Goal: Task Accomplishment & Management: Manage account settings

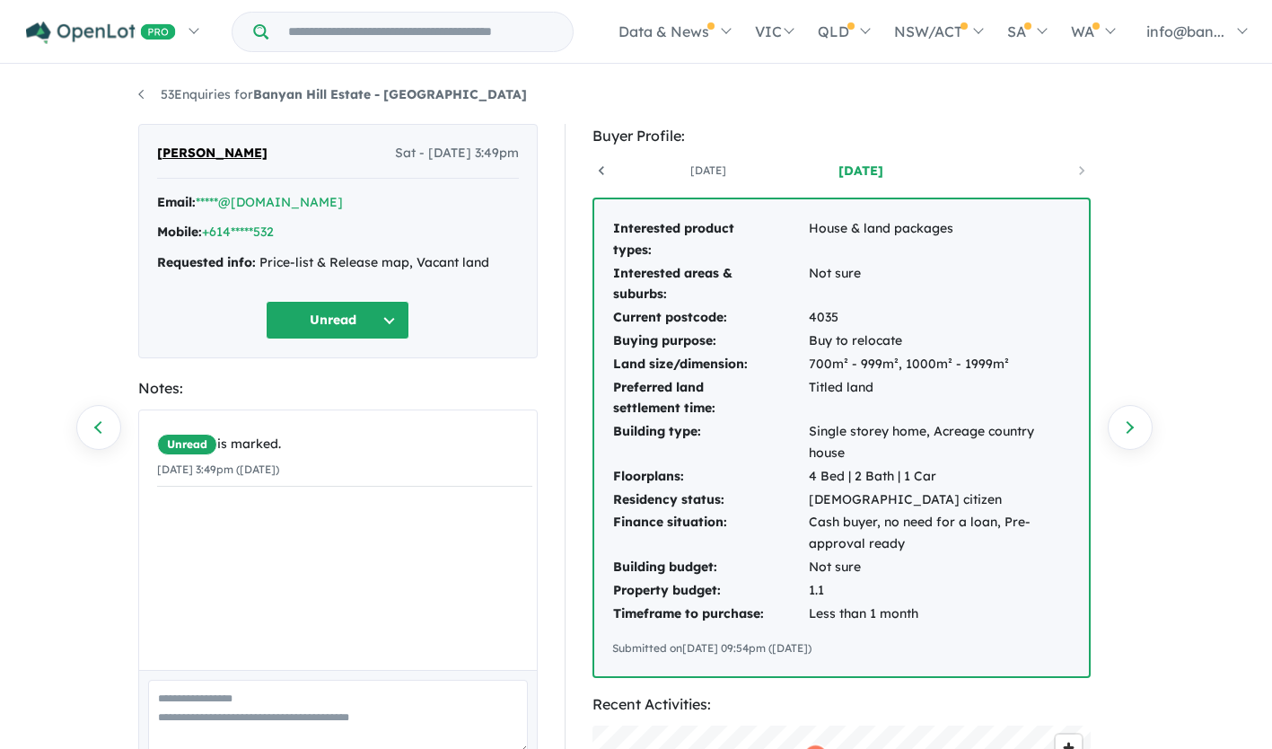
scroll to position [90, 0]
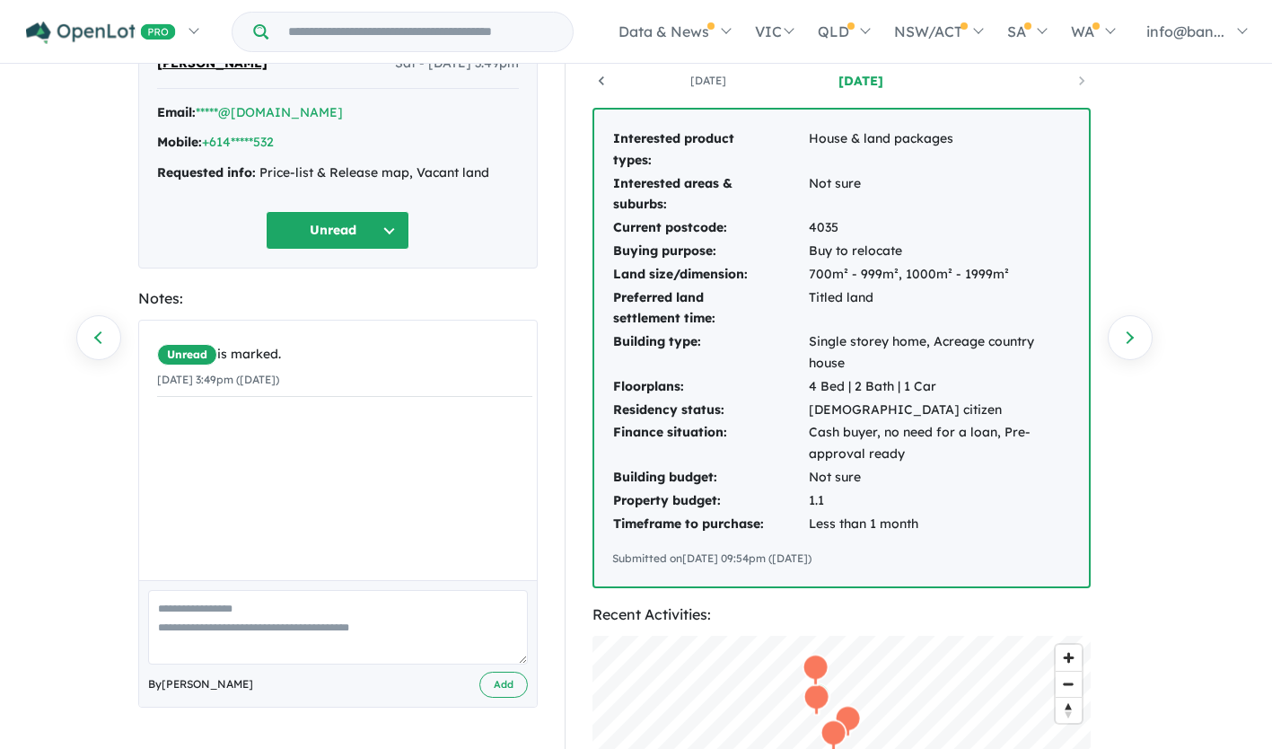
click at [342, 230] on button "Unread" at bounding box center [338, 230] width 144 height 39
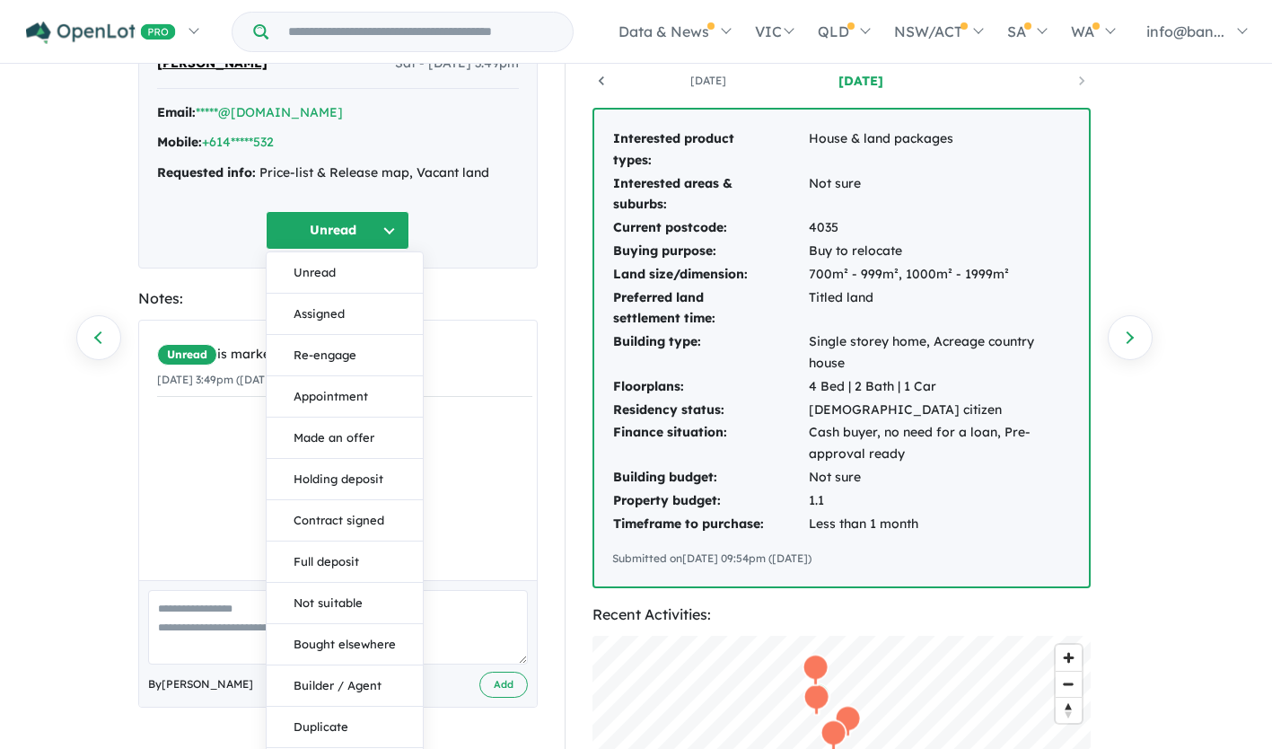
click at [484, 217] on div "Unread Unread Assigned Re-engage Appointment Made an offer Holding deposit Cont…" at bounding box center [338, 230] width 362 height 39
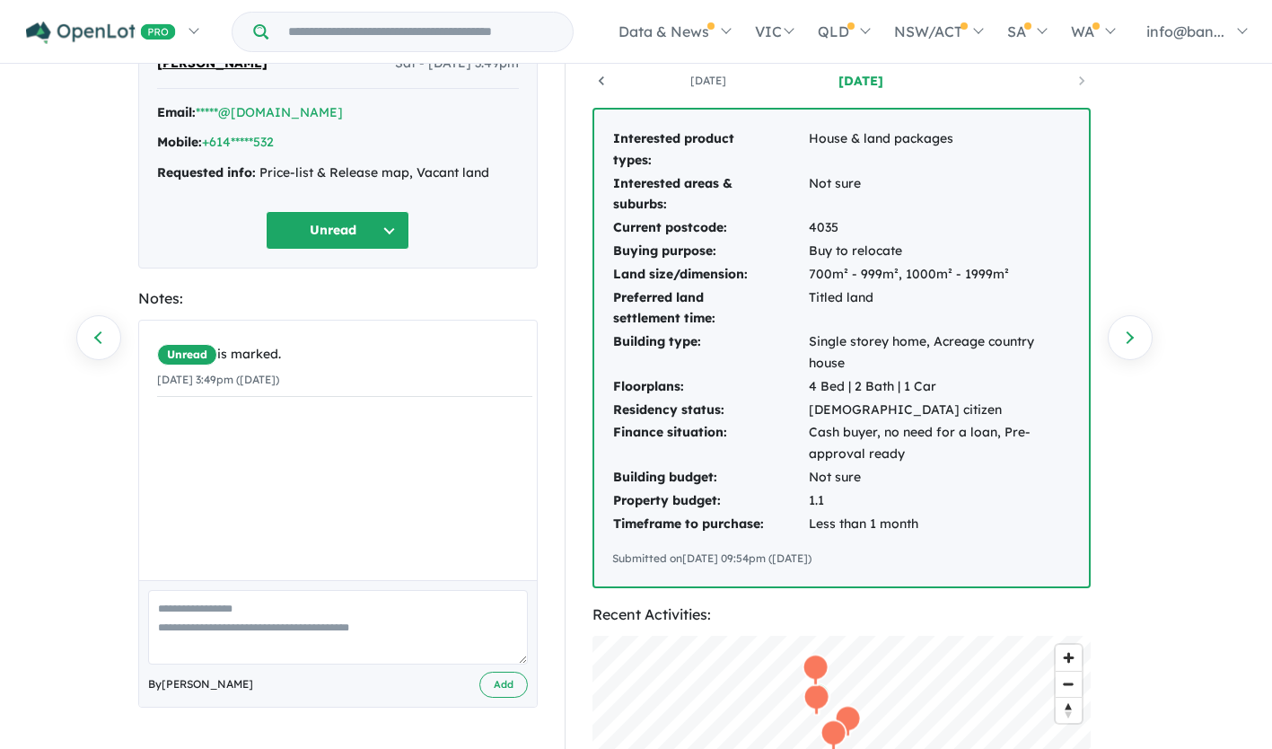
click at [442, 159] on div "Email: *****@[DOMAIN_NAME] Mobile: +614*****532 Requested info: Price-list & Re…" at bounding box center [338, 147] width 362 height 91
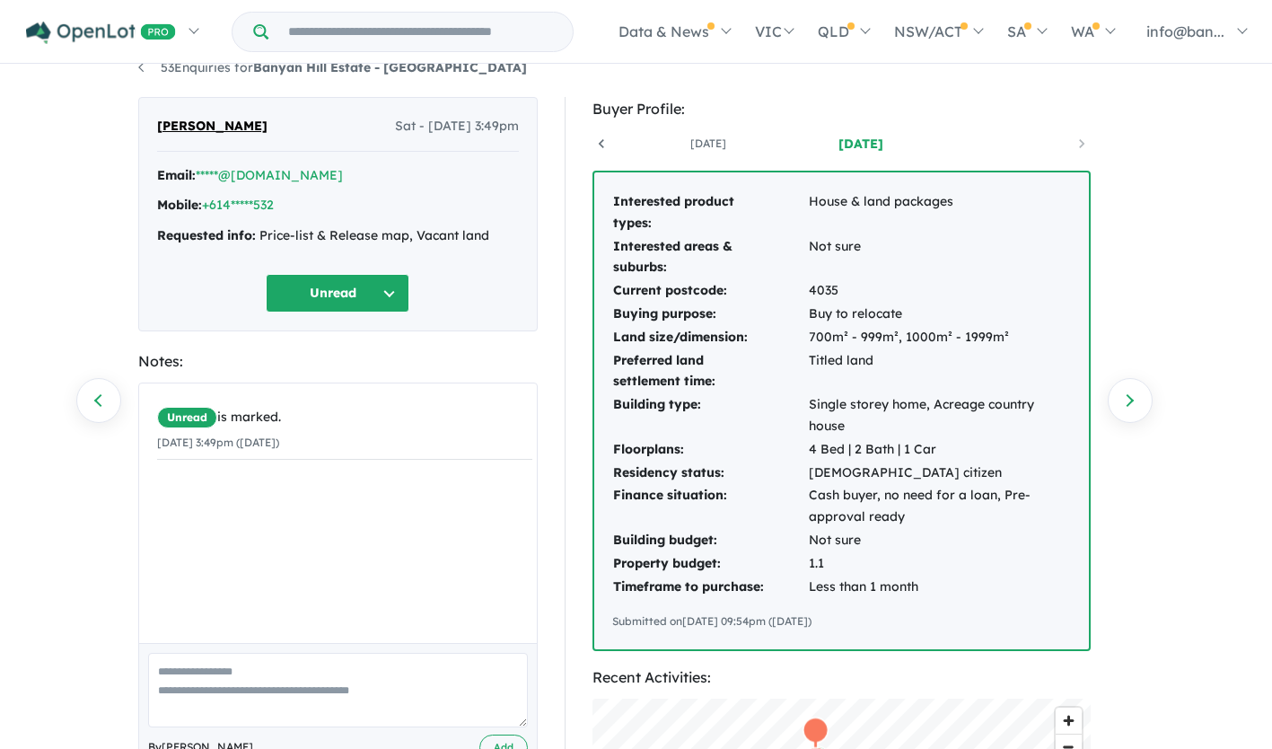
scroll to position [0, 0]
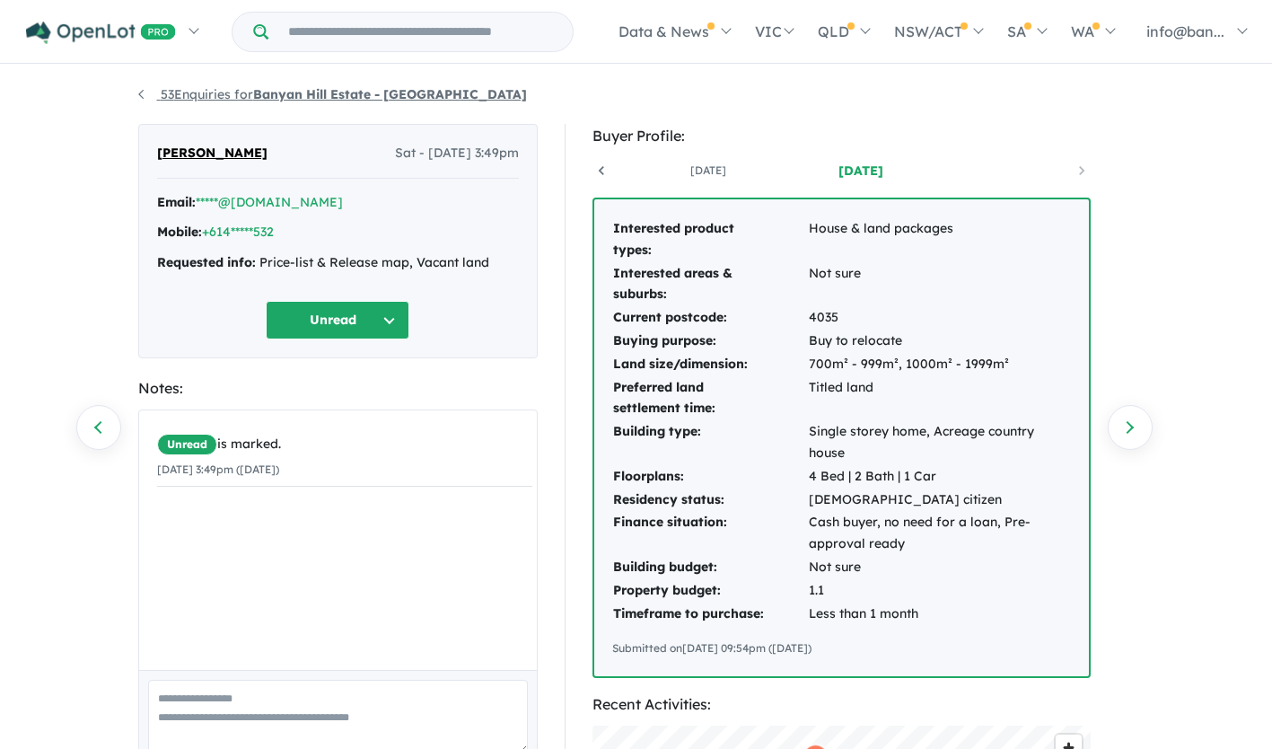
click at [317, 91] on strong "Banyan Hill Estate - [GEOGRAPHIC_DATA]" at bounding box center [390, 94] width 274 height 16
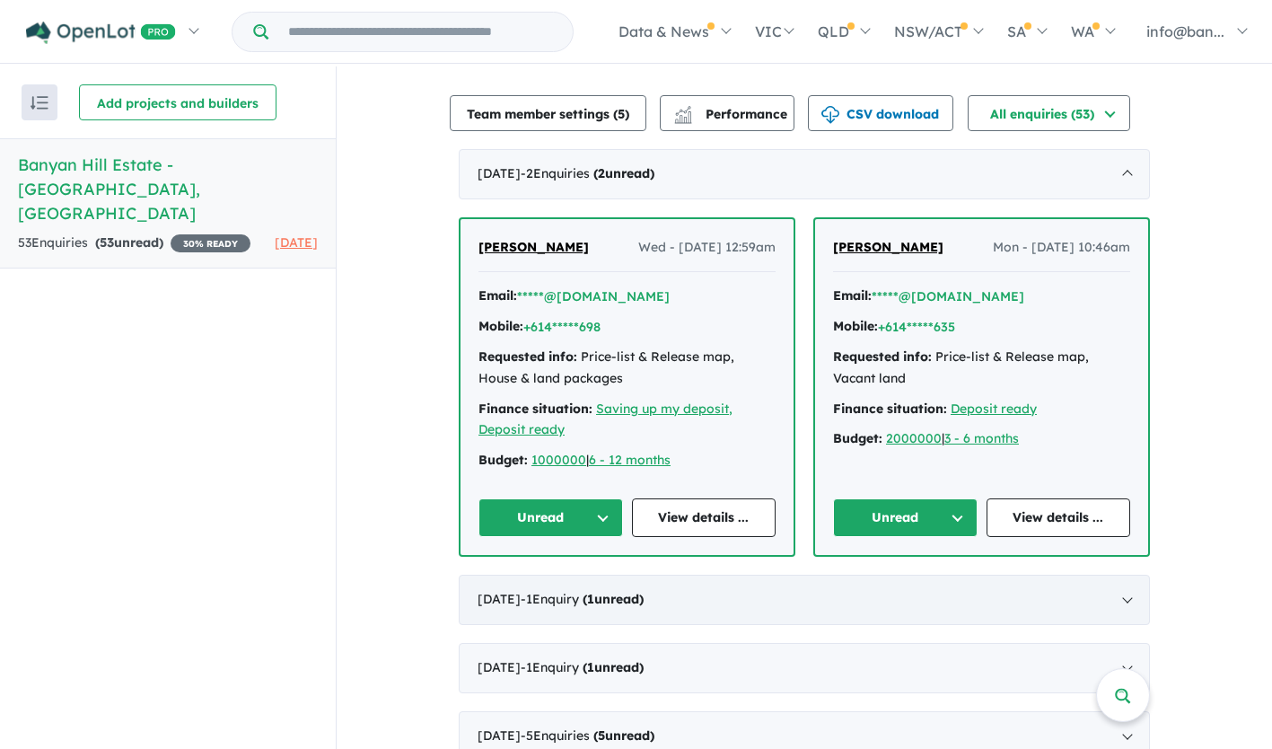
scroll to position [359, 0]
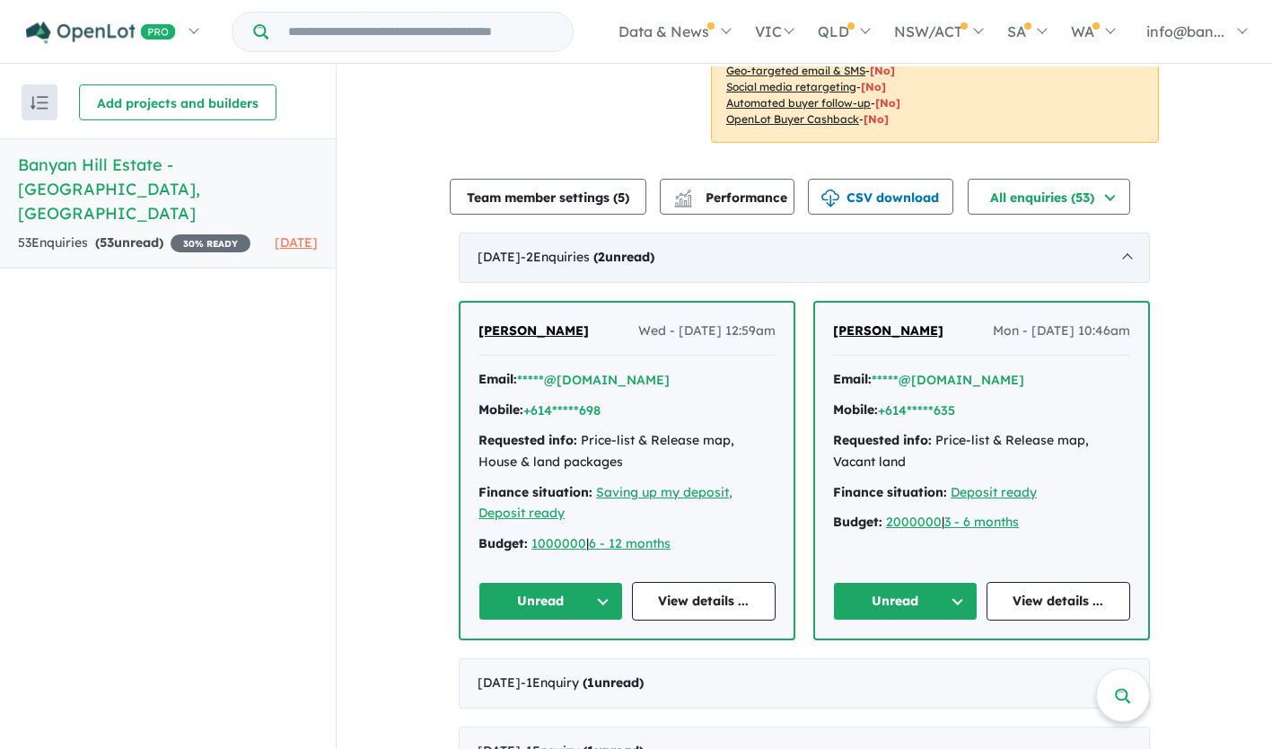
click at [654, 257] on strong "( 2 unread)" at bounding box center [623, 257] width 61 height 16
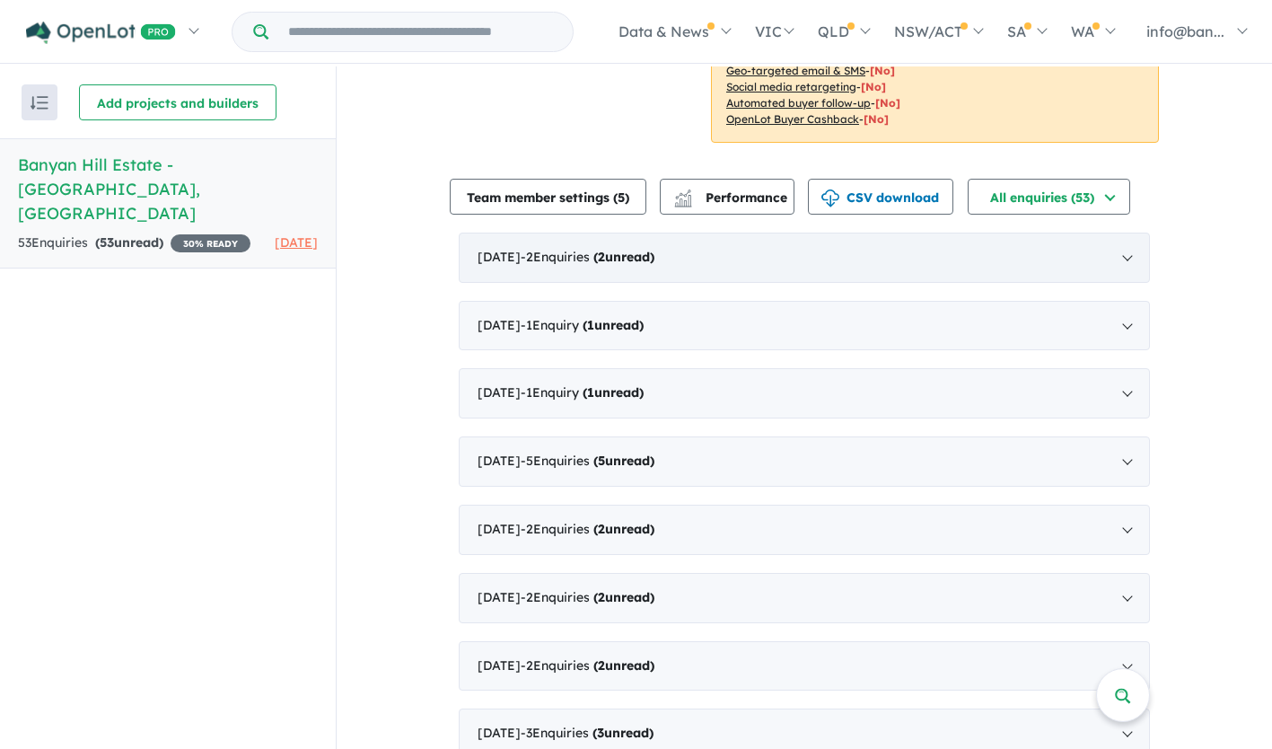
click at [654, 251] on strong "( 2 unread)" at bounding box center [623, 257] width 61 height 16
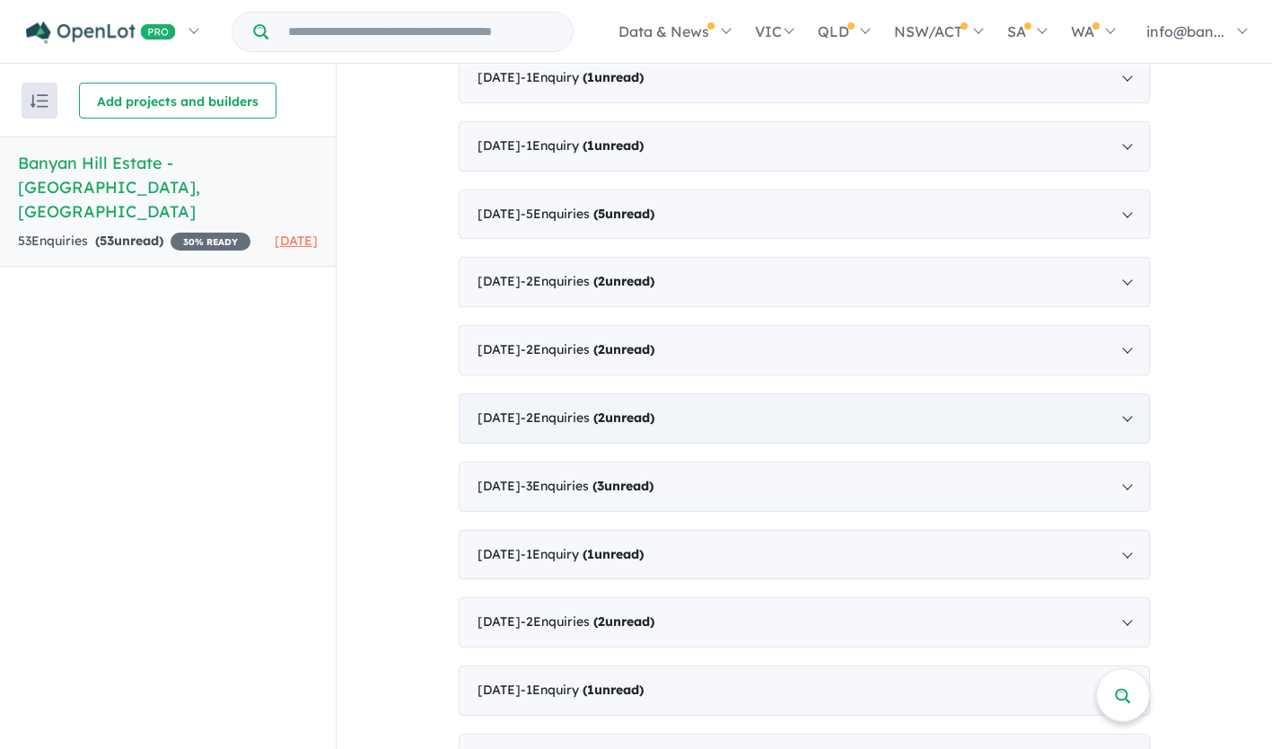
scroll to position [898, 0]
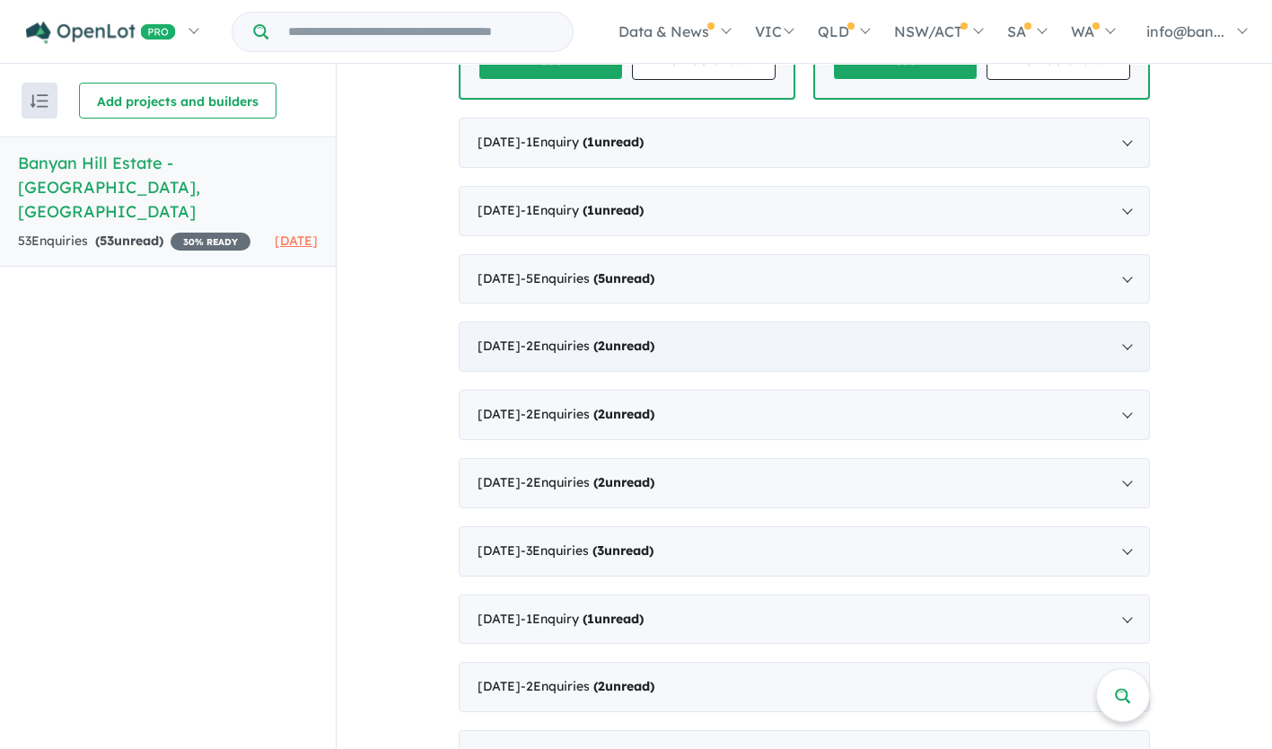
click at [1125, 344] on div "[DATE] - 2 Enquir ies ( 2 unread)" at bounding box center [804, 346] width 691 height 50
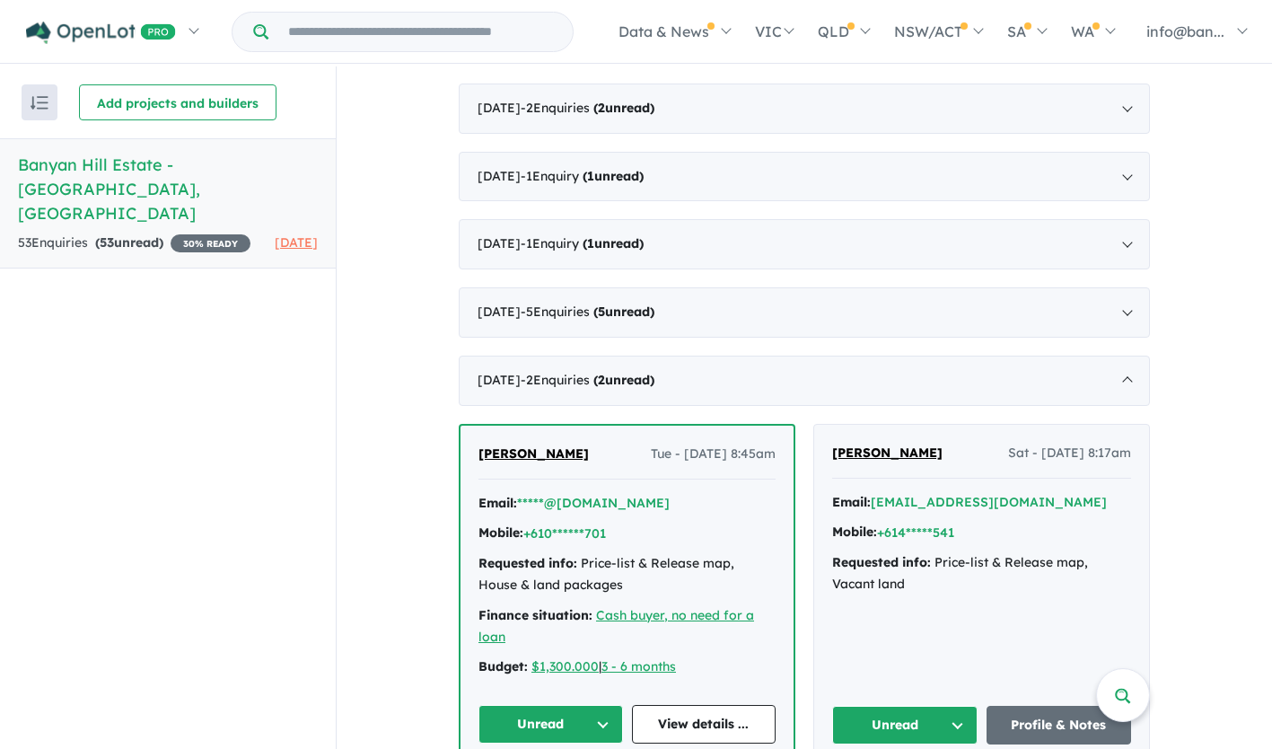
scroll to position [449, 0]
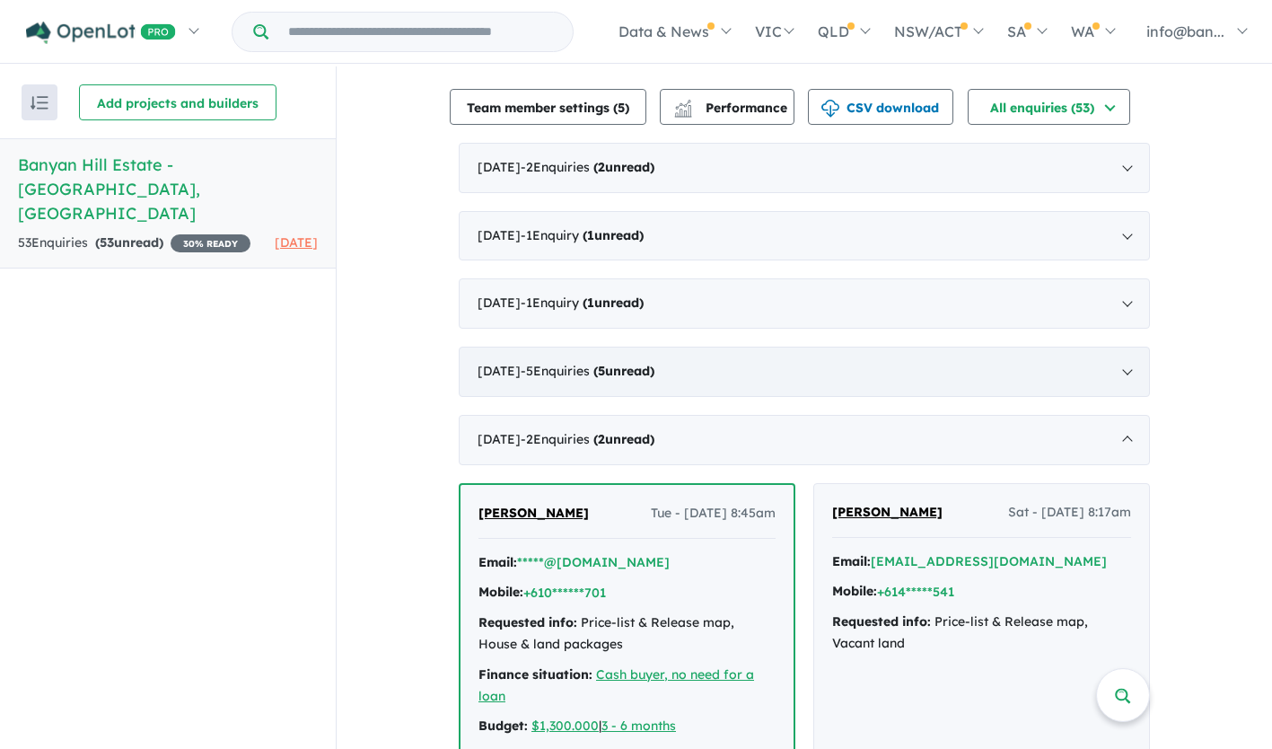
click at [1116, 369] on div "[DATE] - 5 Enquir ies ( 5 unread)" at bounding box center [804, 371] width 691 height 50
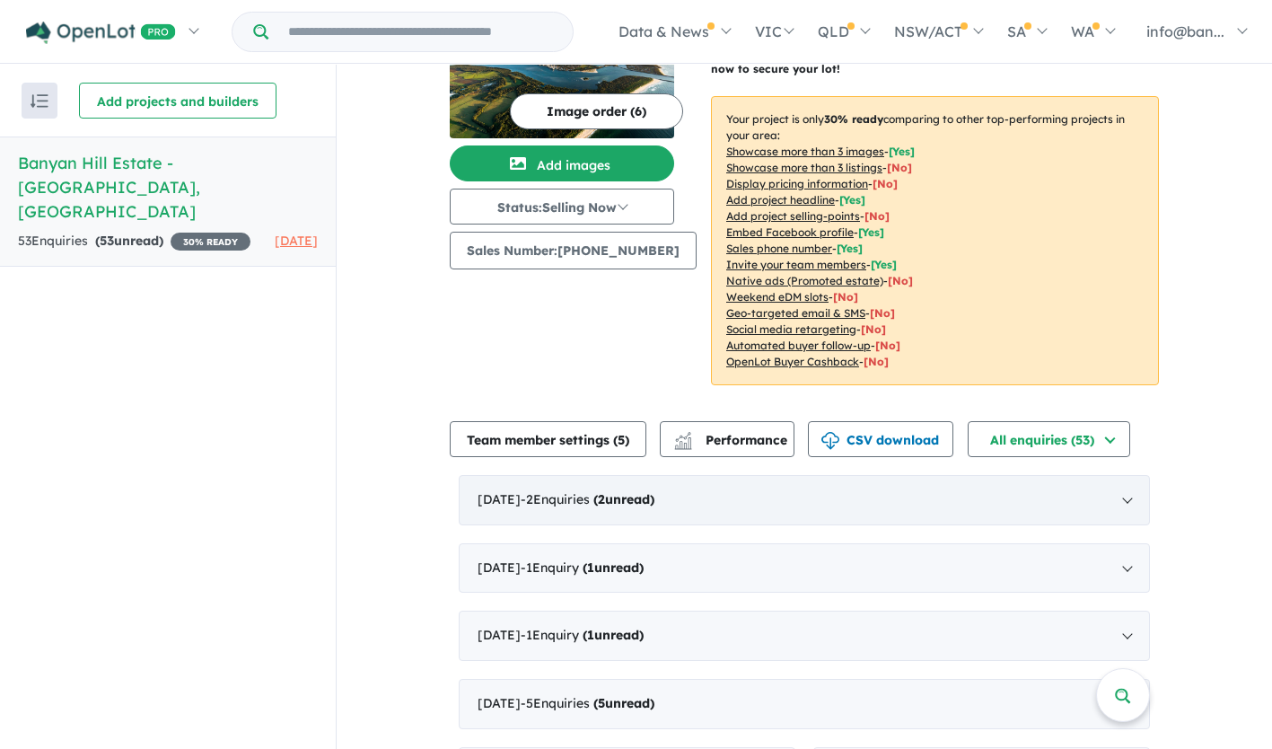
scroll to position [0, 0]
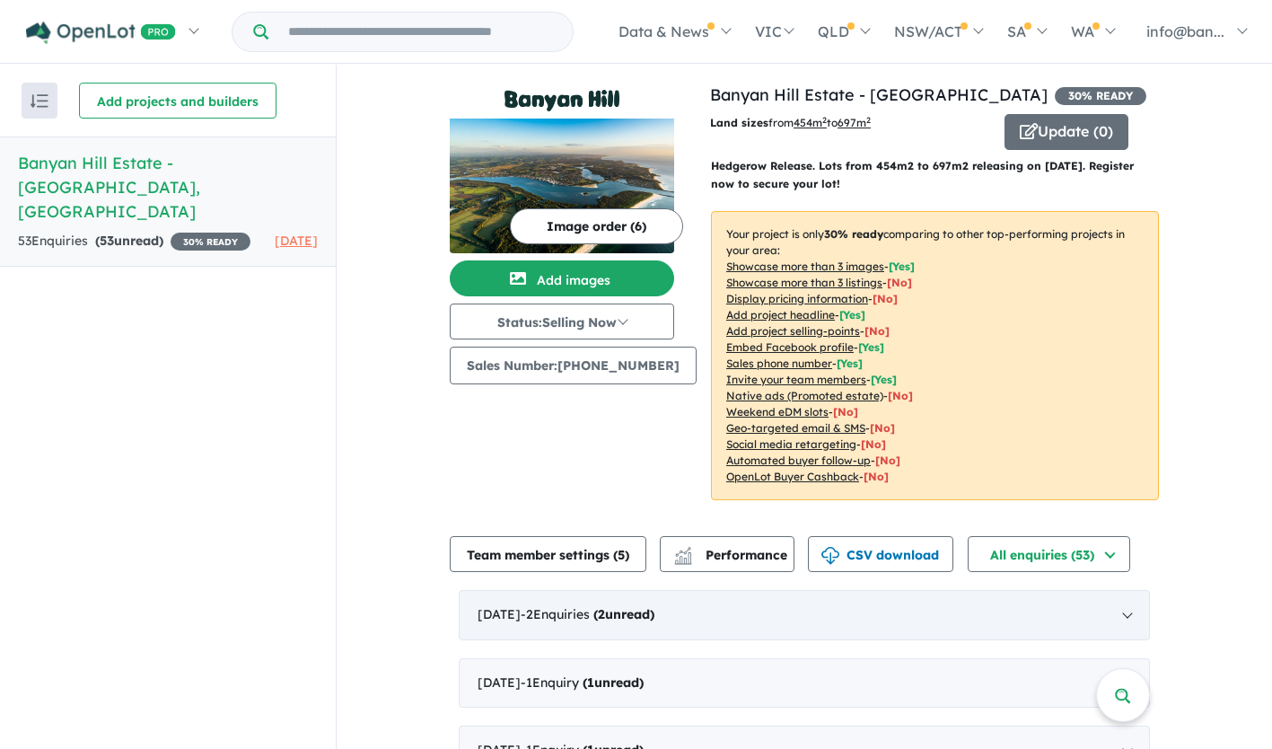
click at [526, 615] on div "[DATE] - 2 Enquir ies ( 2 unread)" at bounding box center [804, 615] width 691 height 50
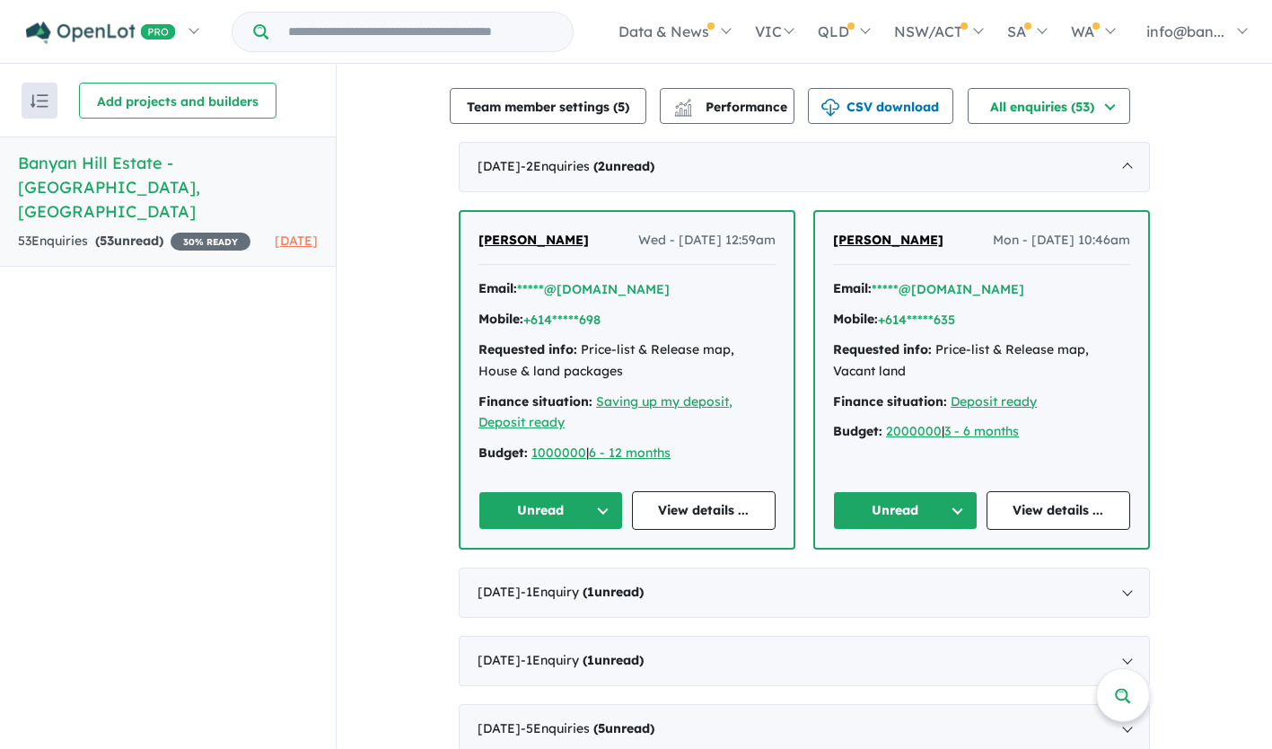
scroll to position [449, 0]
click at [644, 596] on strong "( 1 unread)" at bounding box center [612, 590] width 61 height 16
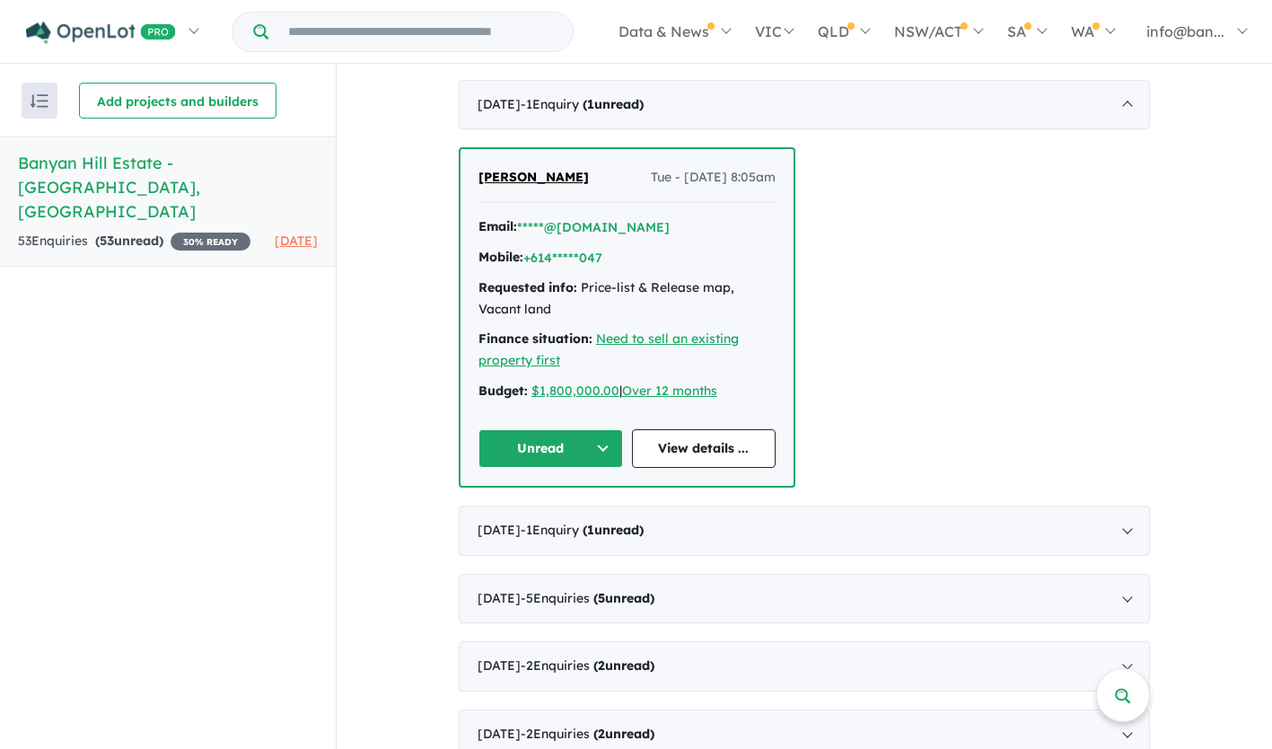
scroll to position [539, 0]
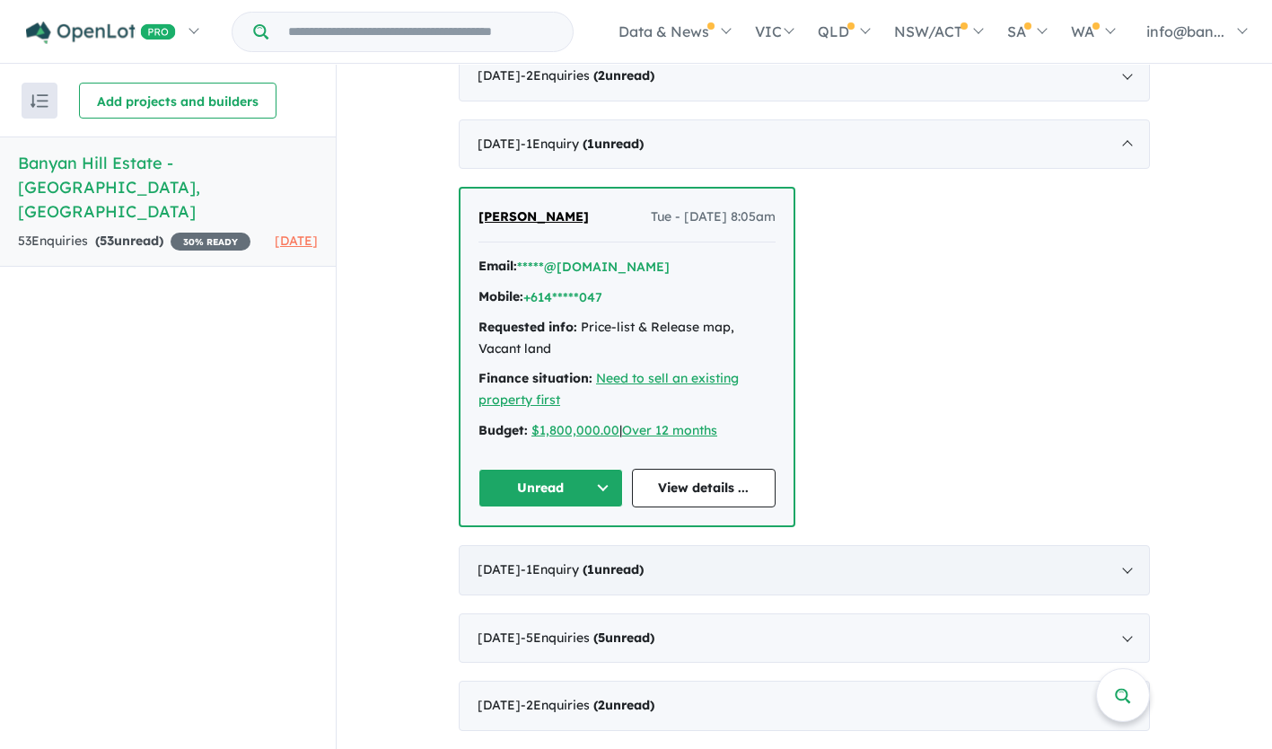
click at [642, 573] on strong "( 1 unread)" at bounding box center [612, 569] width 61 height 16
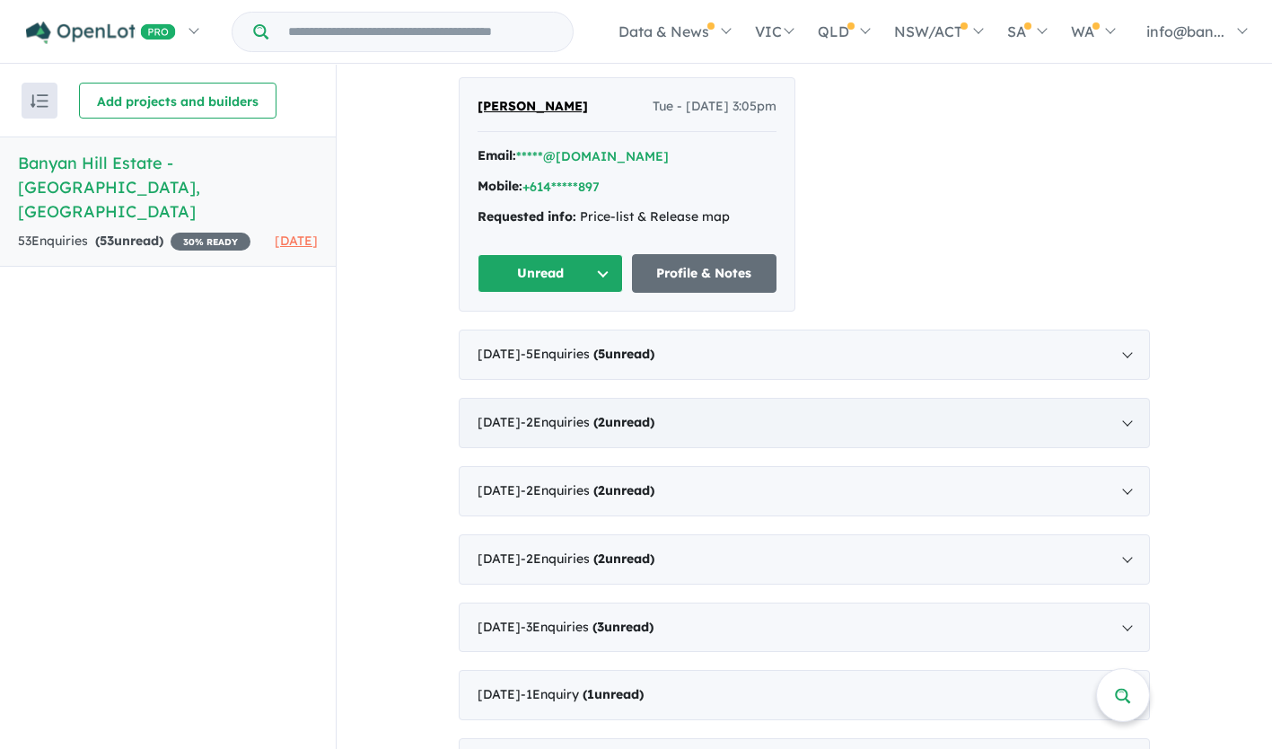
scroll to position [718, 0]
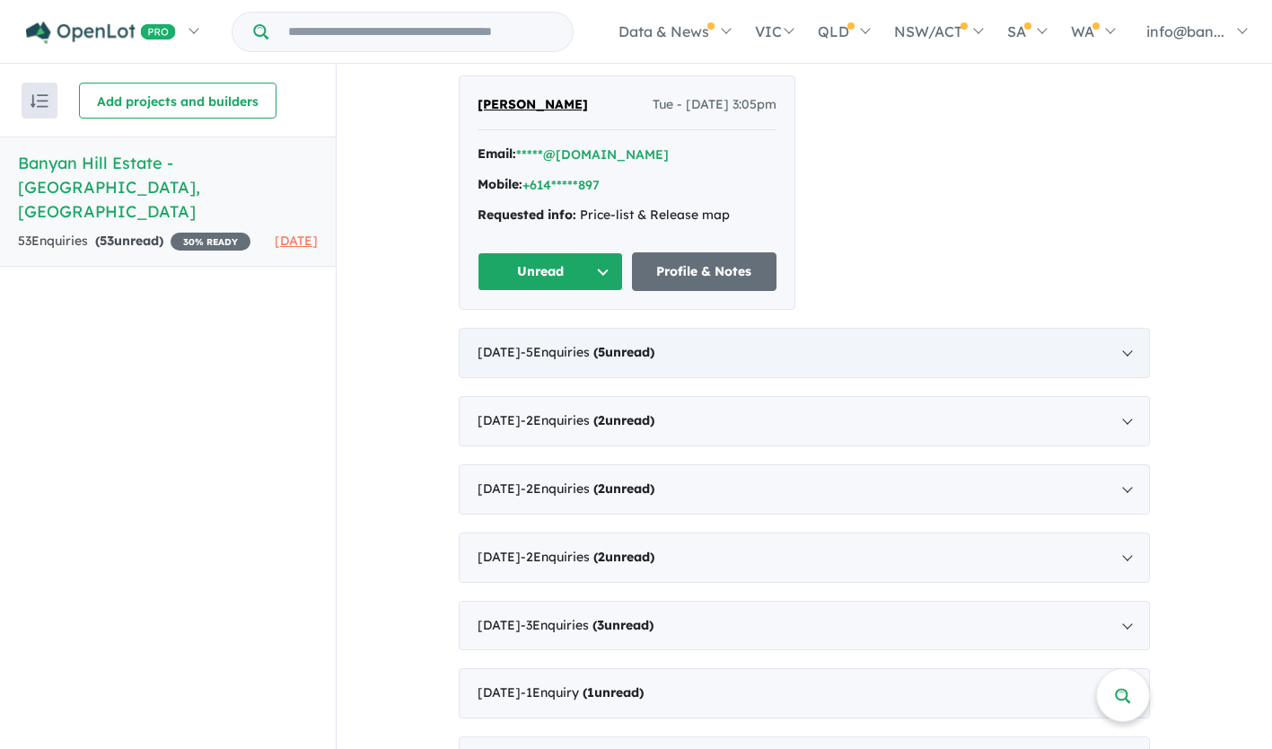
click at [589, 365] on div "[DATE] - 5 Enquir ies ( 5 unread)" at bounding box center [804, 353] width 691 height 50
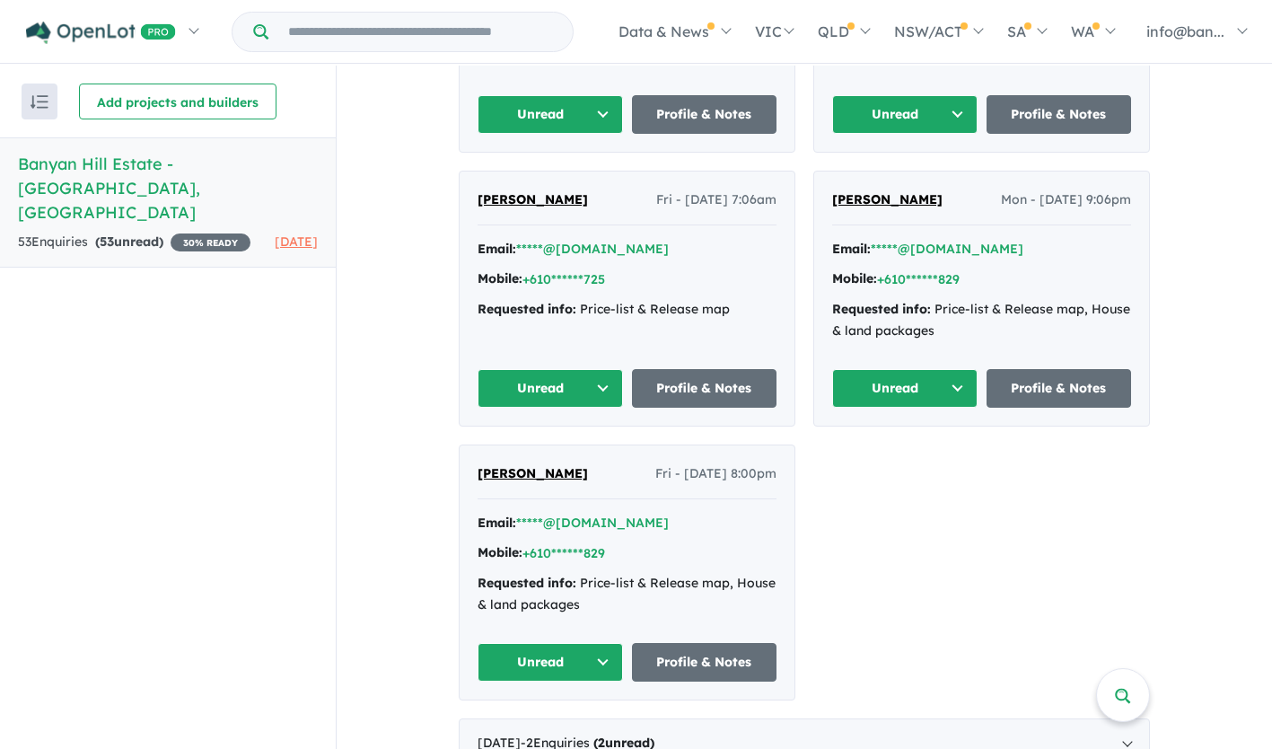
scroll to position [1257, 0]
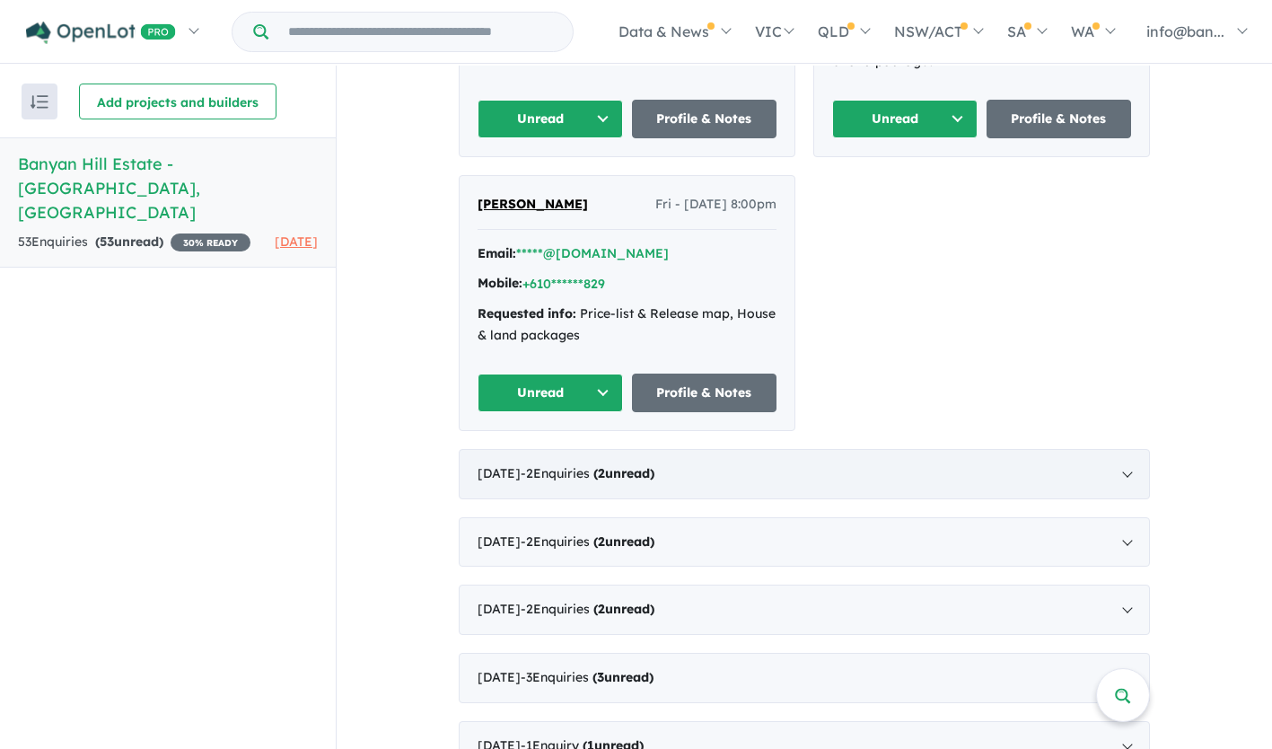
click at [667, 491] on div "[DATE] - 2 Enquir ies ( 2 unread)" at bounding box center [804, 474] width 691 height 50
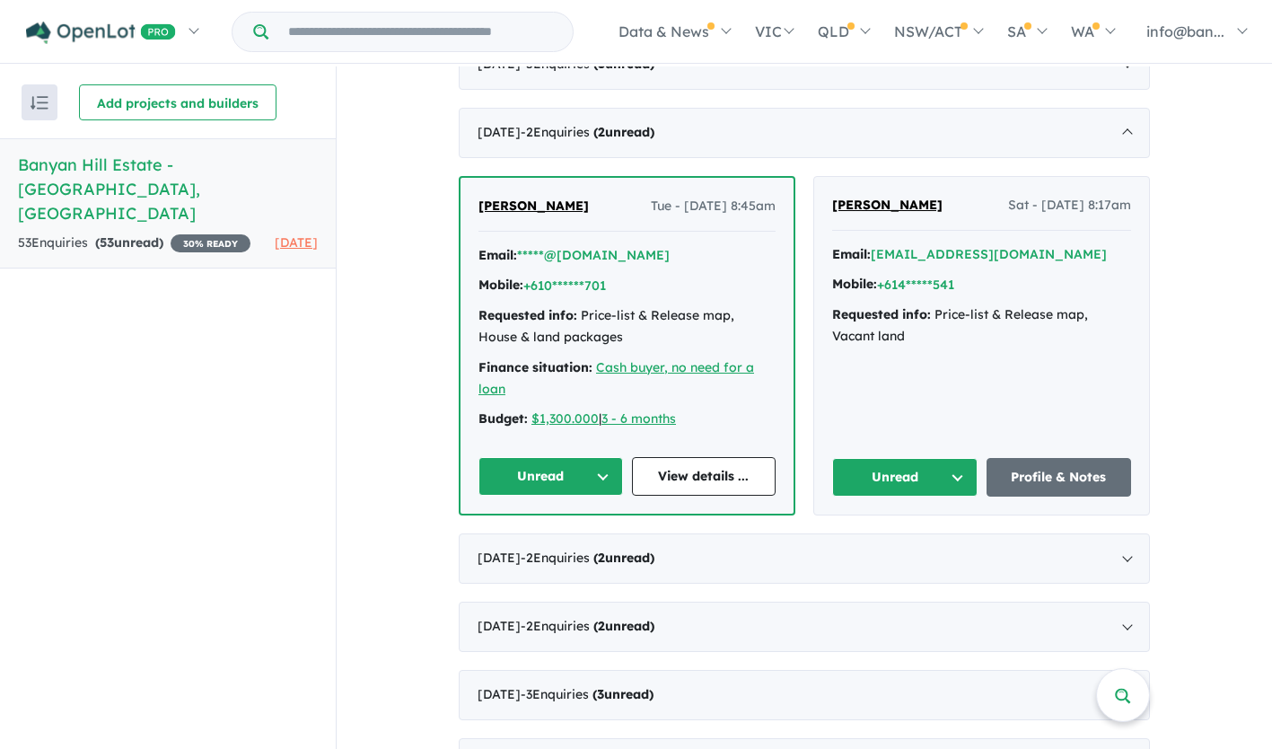
scroll to position [751, 0]
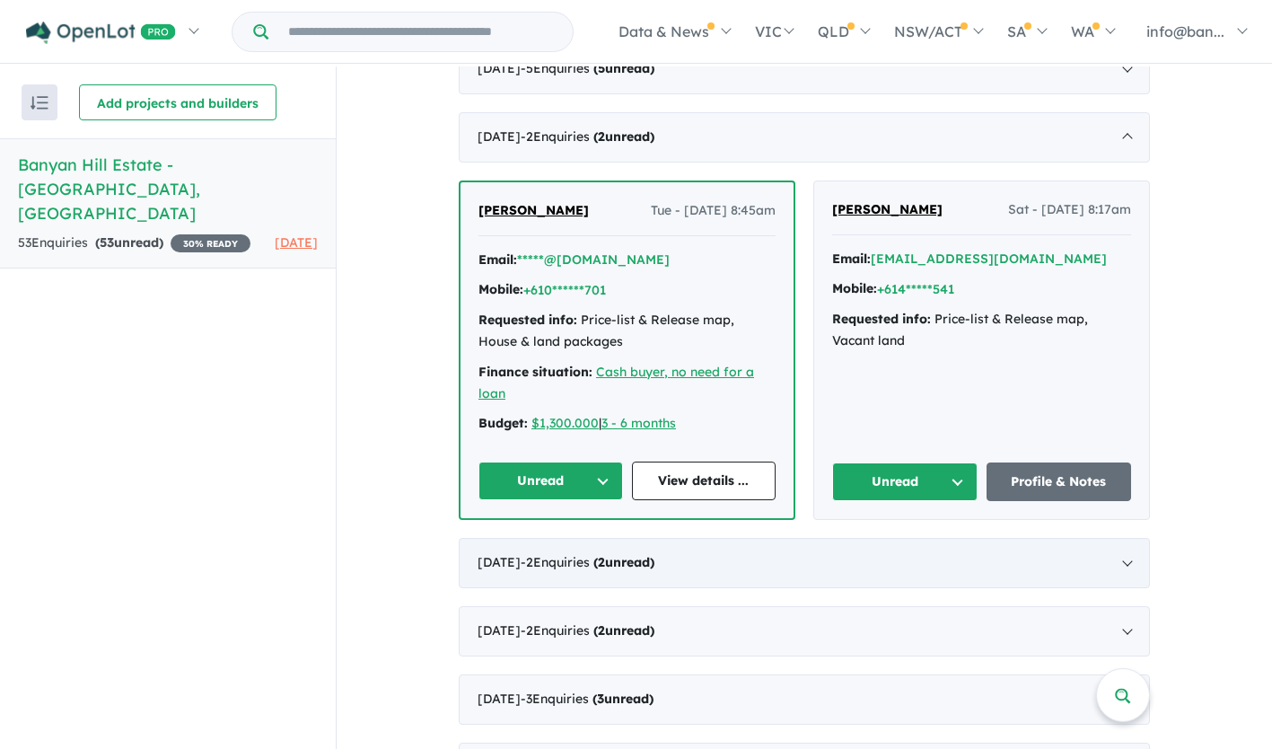
click at [886, 574] on div "[DATE] - 2 Enquir ies ( 2 unread)" at bounding box center [804, 563] width 691 height 50
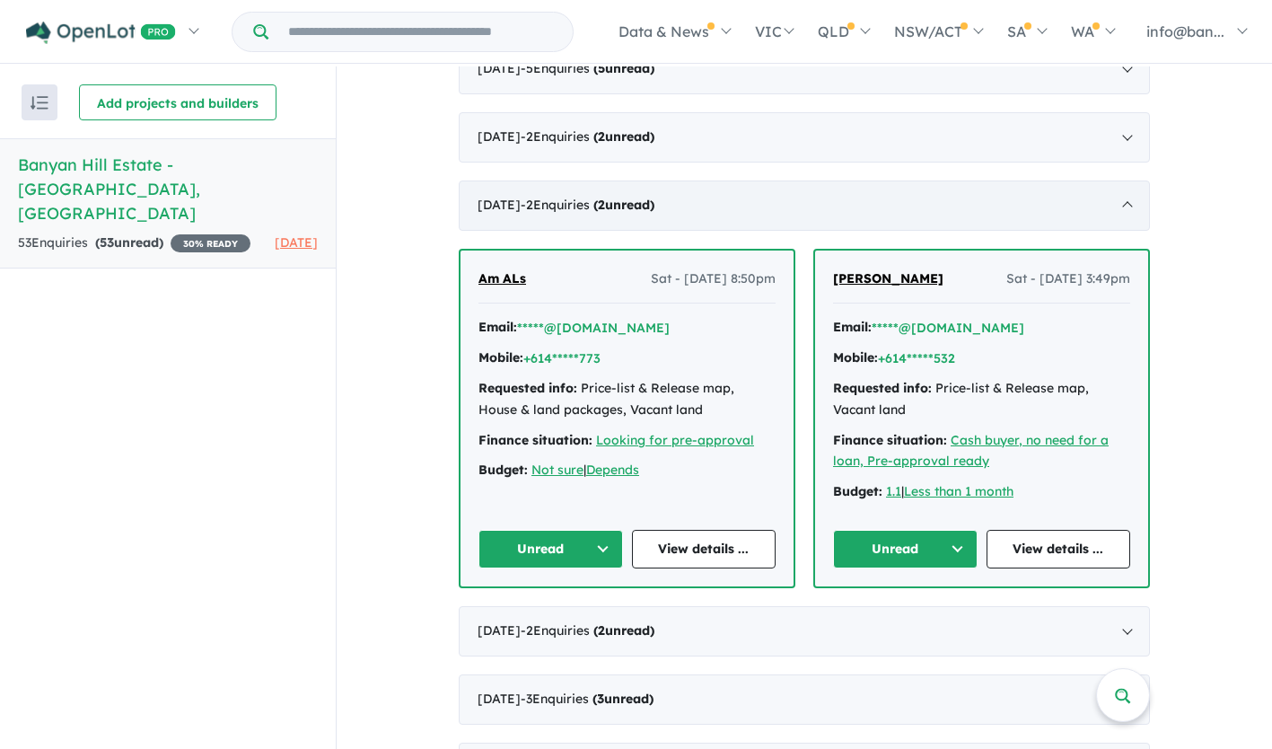
scroll to position [2, 0]
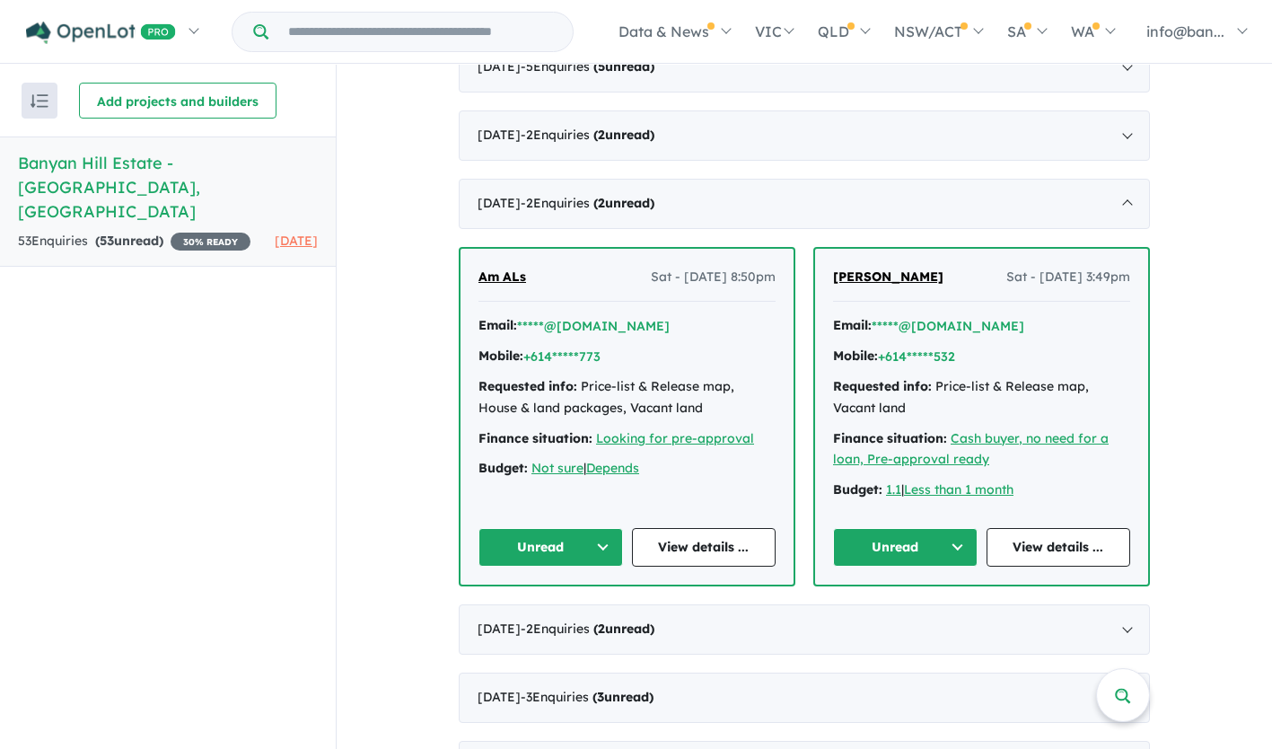
click at [913, 552] on button "Unread" at bounding box center [905, 547] width 144 height 39
click at [1044, 543] on link "View details ..." at bounding box center [1058, 547] width 144 height 39
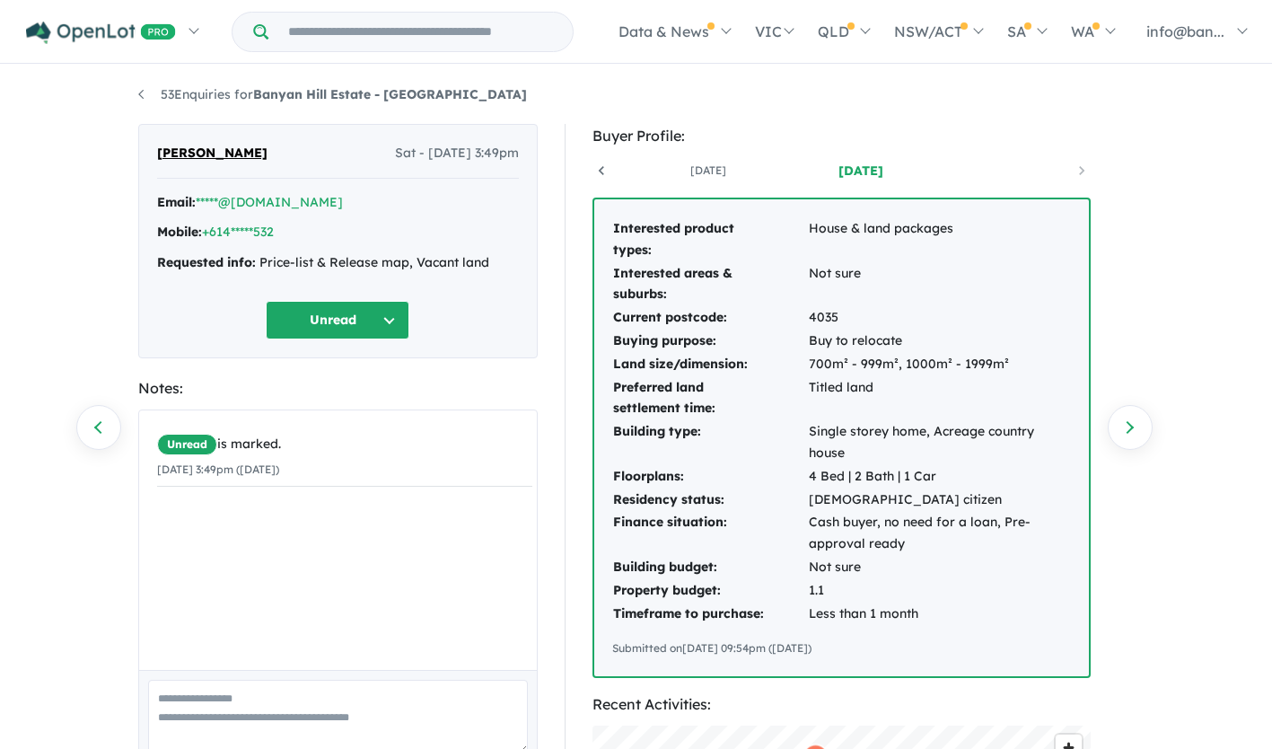
click at [351, 319] on button "Unread" at bounding box center [338, 320] width 144 height 39
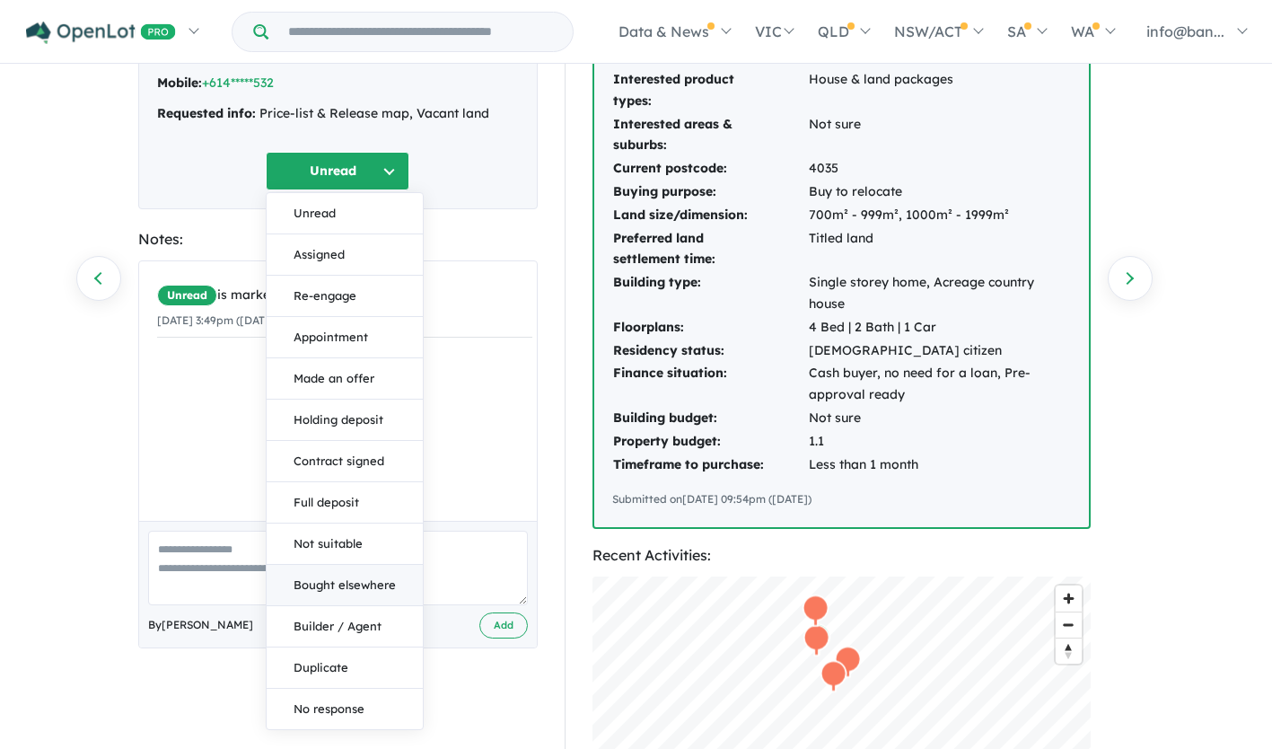
scroll to position [180, 0]
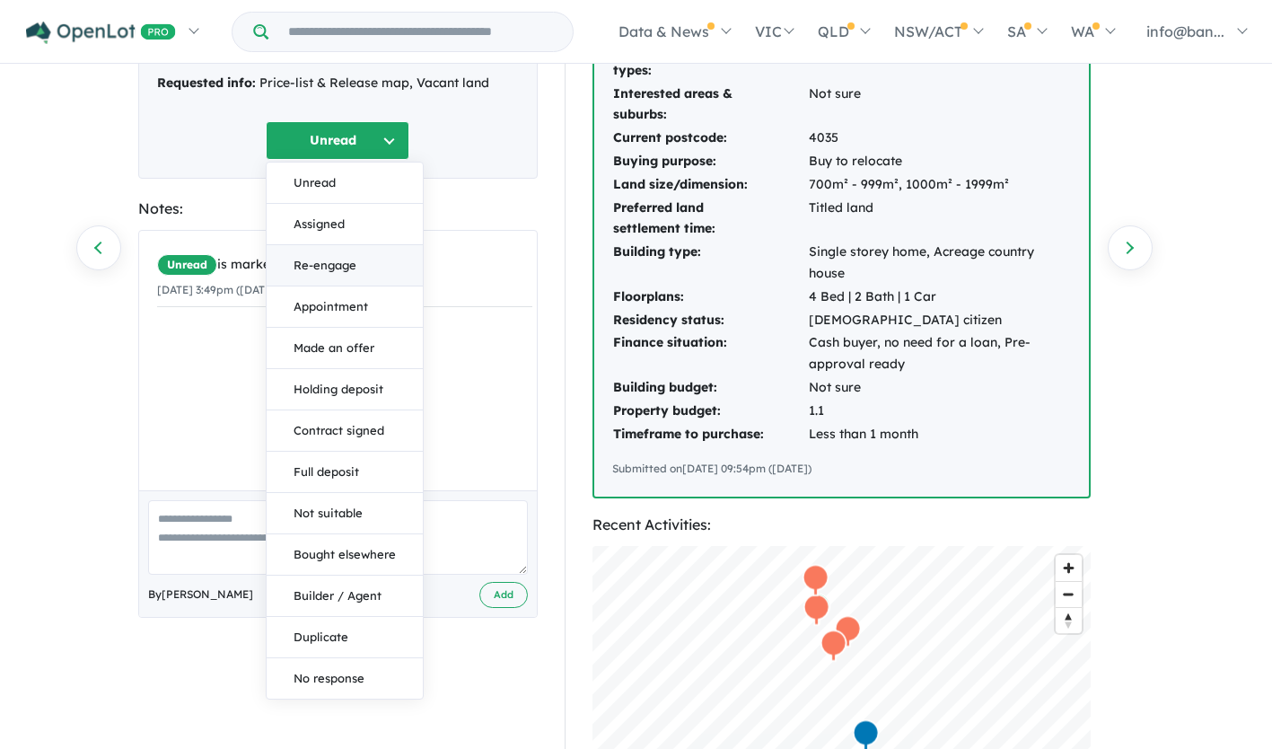
click at [345, 274] on button "Re-engage" at bounding box center [345, 265] width 156 height 41
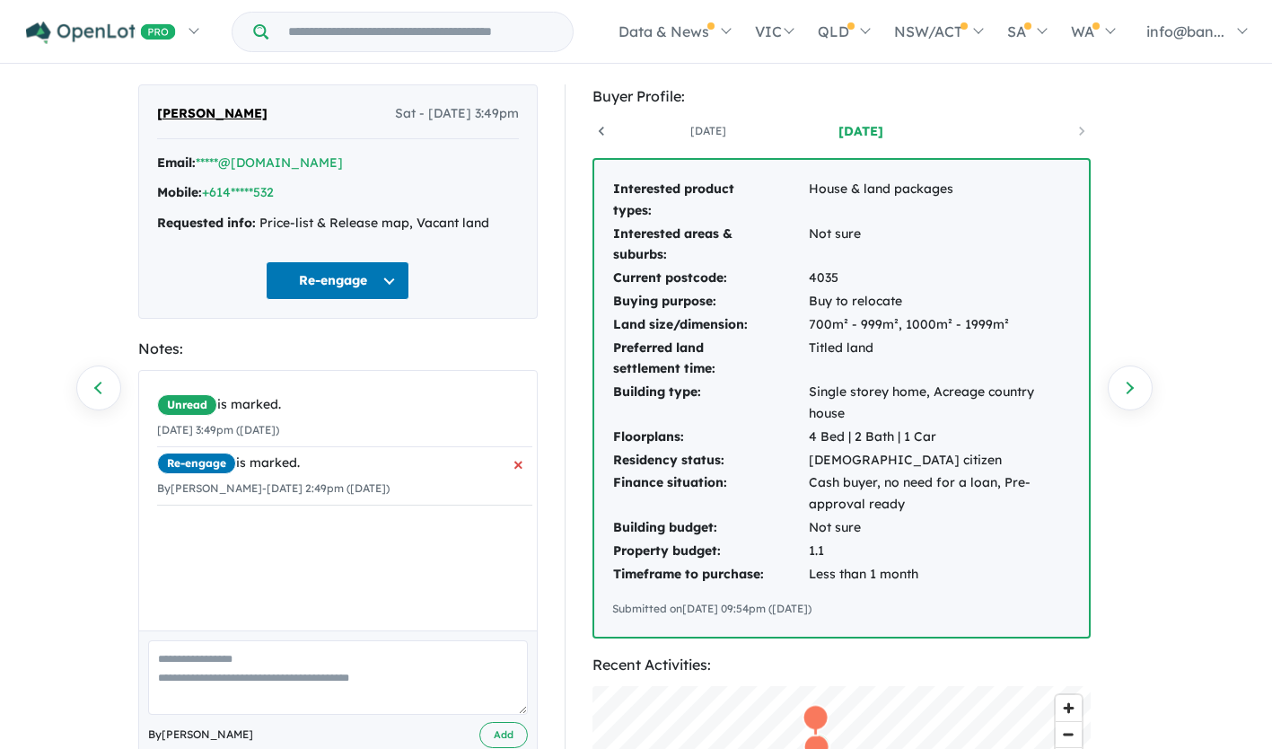
scroll to position [0, 0]
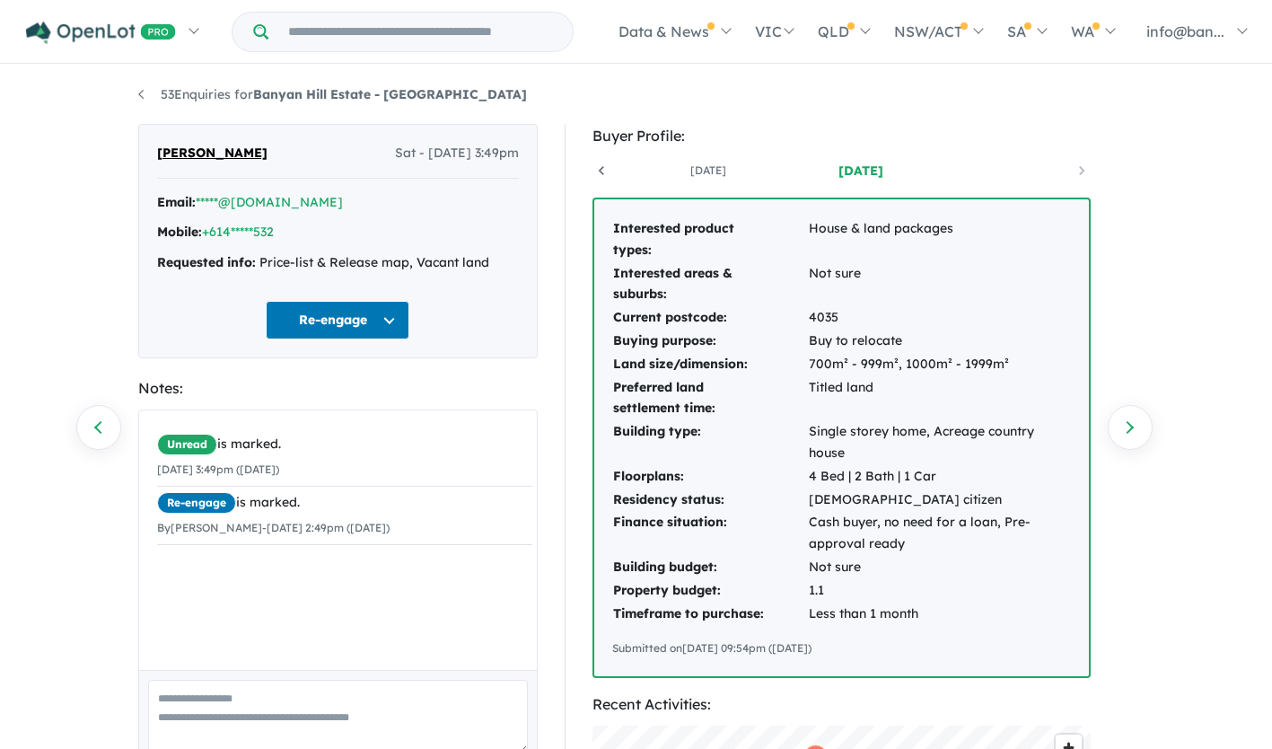
click at [395, 322] on button "Re-engage" at bounding box center [338, 320] width 144 height 39
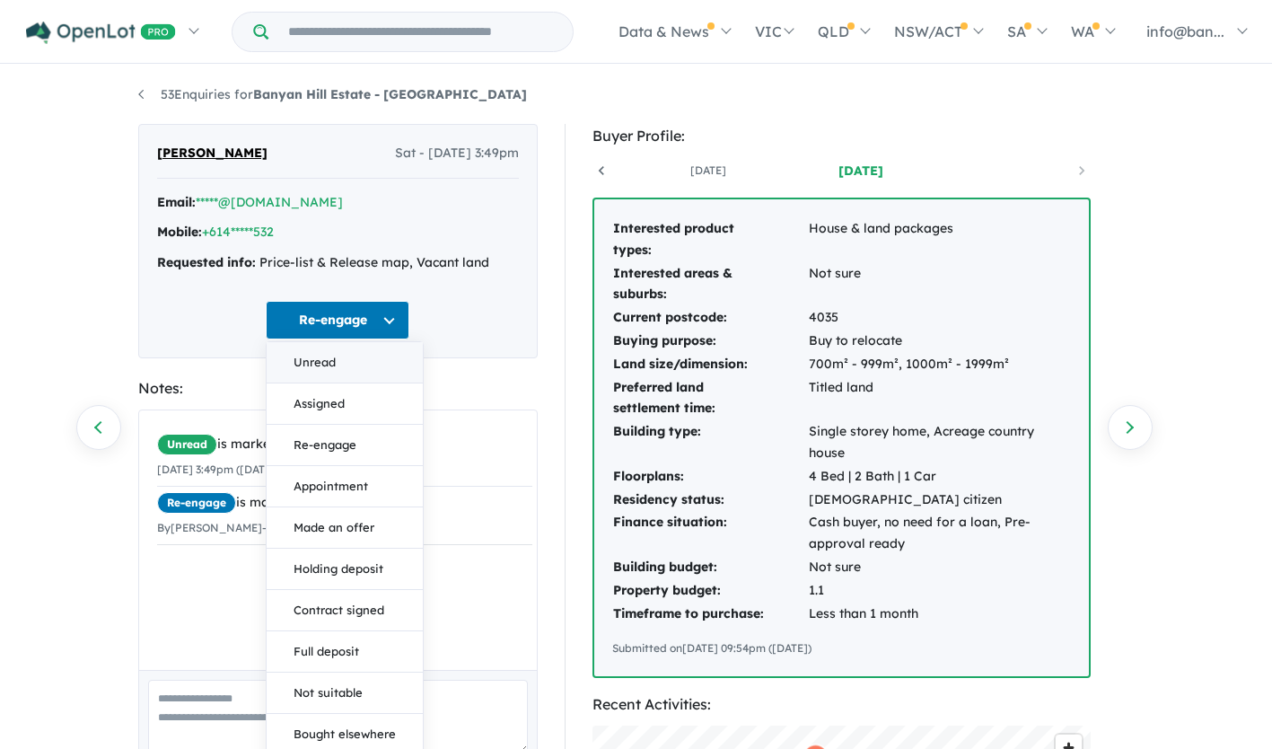
click at [341, 358] on button "Unread" at bounding box center [345, 362] width 156 height 41
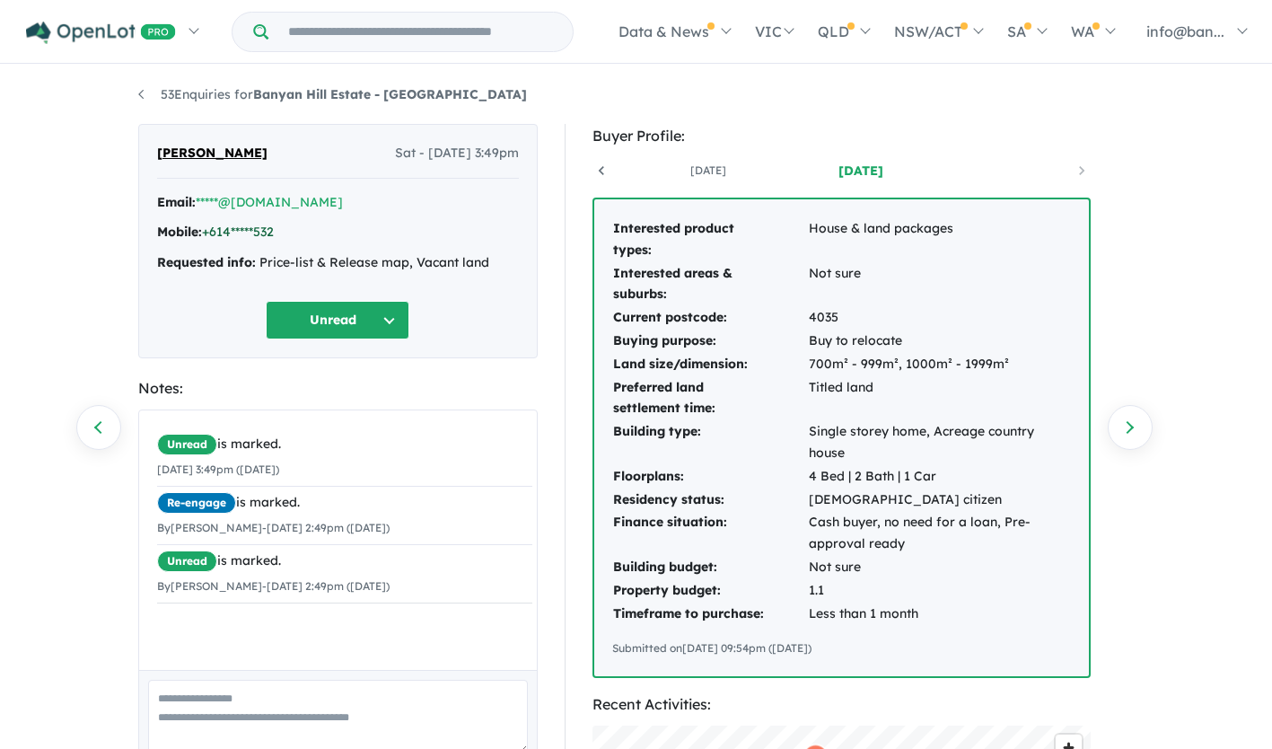
click at [240, 228] on link "+614*****532" at bounding box center [238, 231] width 72 height 16
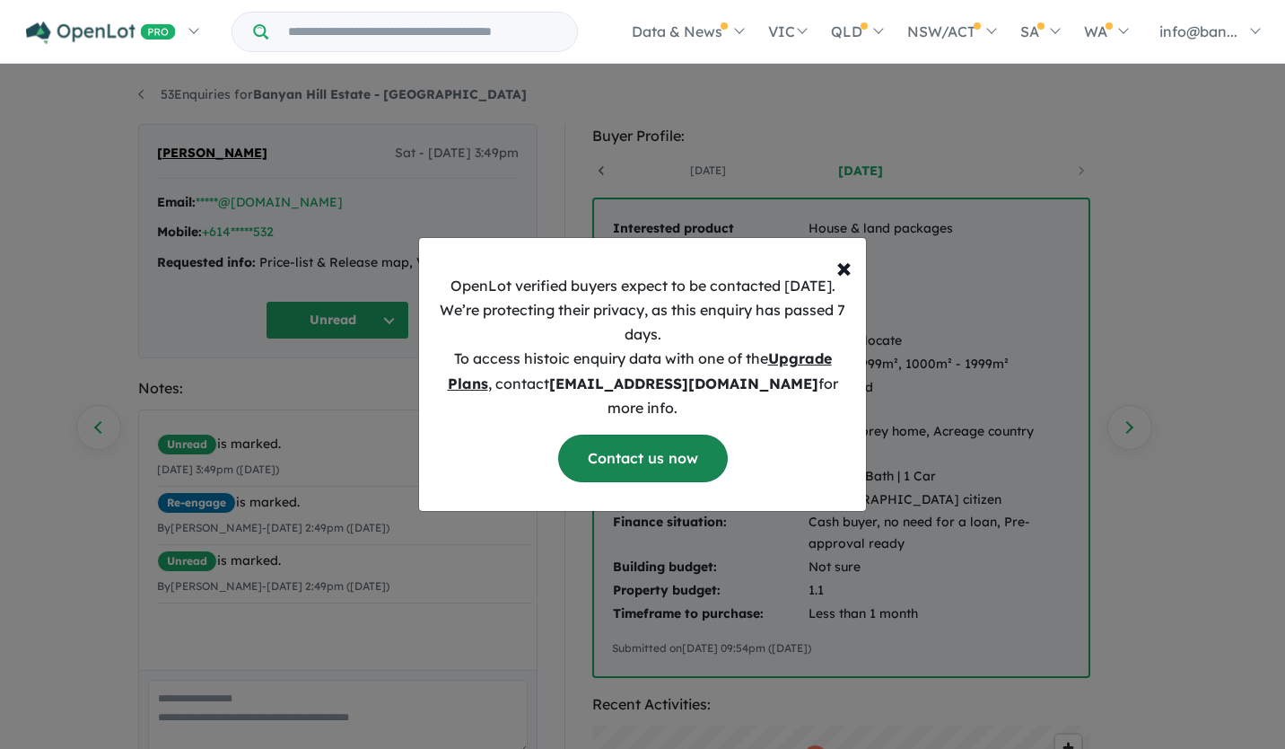
click at [675, 452] on link "Contact us now" at bounding box center [643, 458] width 170 height 48
click at [849, 274] on span "×" at bounding box center [843, 267] width 15 height 36
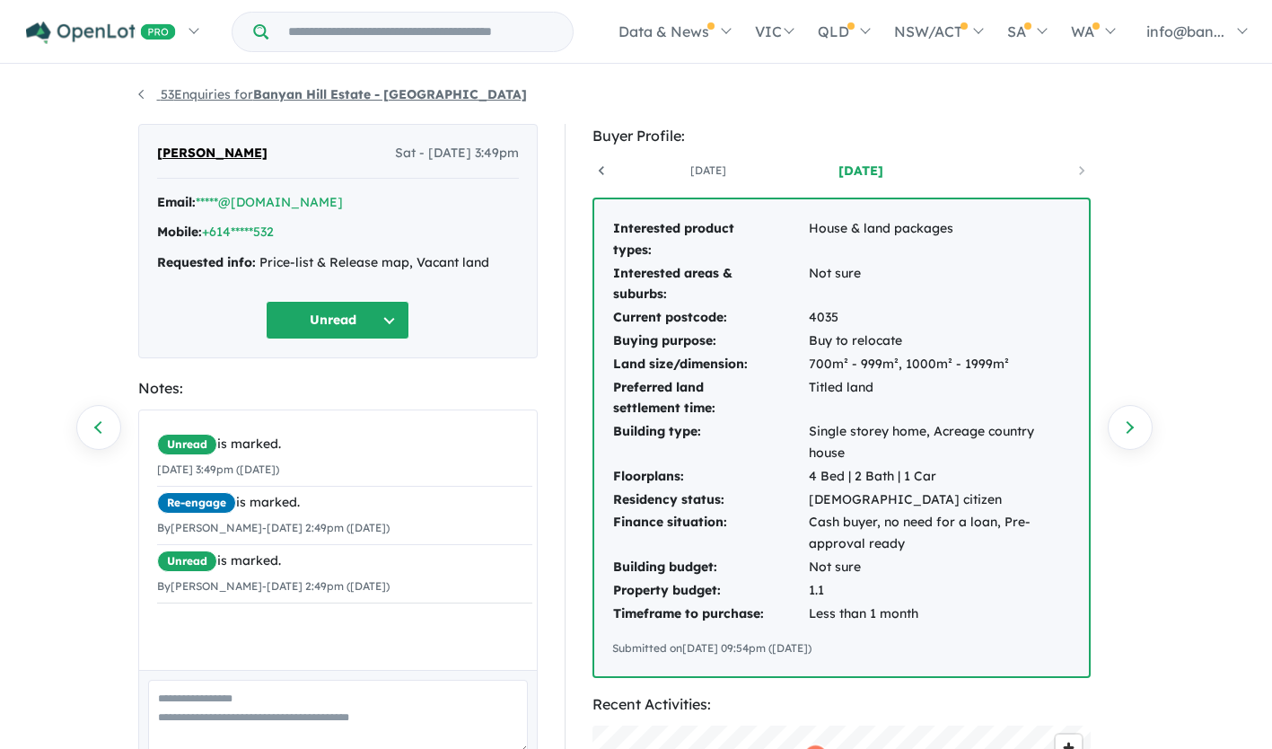
click at [412, 94] on strong "Banyan Hill Estate - [GEOGRAPHIC_DATA]" at bounding box center [390, 94] width 274 height 16
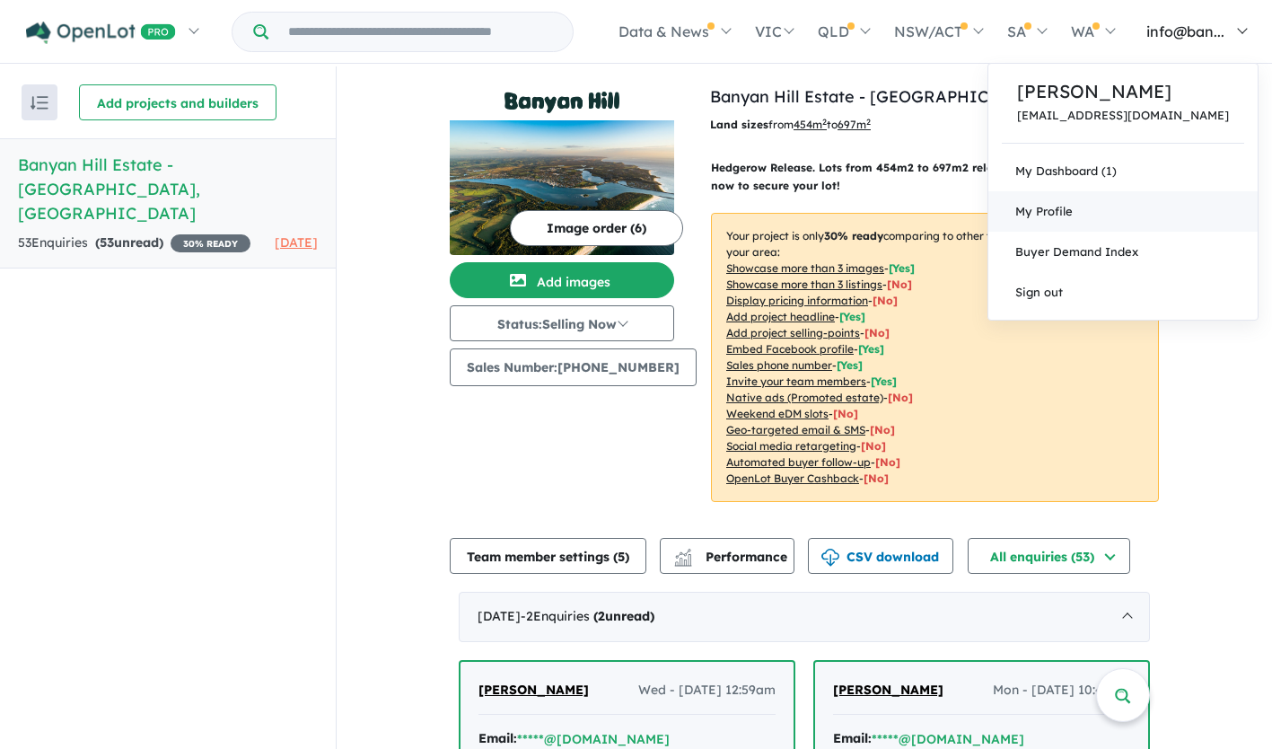
click at [1073, 218] on span "My Profile" at bounding box center [1043, 211] width 57 height 14
